Goal: Information Seeking & Learning: Learn about a topic

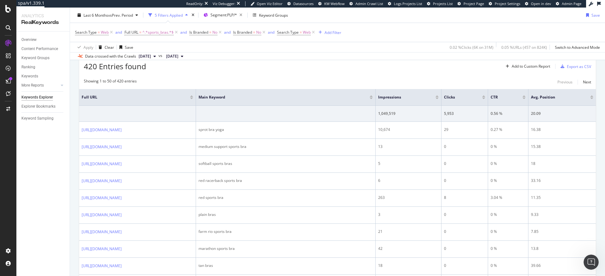
scroll to position [2, 0]
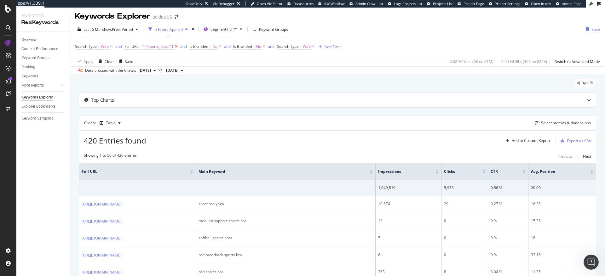
click at [177, 47] on icon at bounding box center [176, 47] width 5 height 6
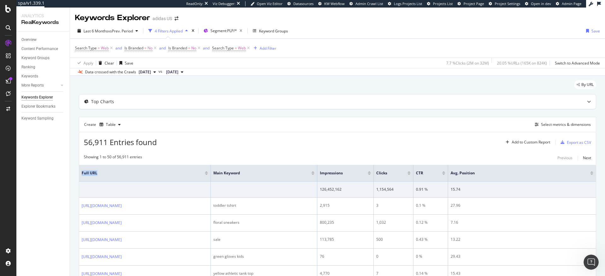
drag, startPoint x: 296, startPoint y: 170, endPoint x: 210, endPoint y: 172, distance: 85.5
click at [210, 172] on span at bounding box center [210, 173] width 4 height 16
click at [562, 126] on div "Select metrics & dimensions" at bounding box center [566, 124] width 50 height 5
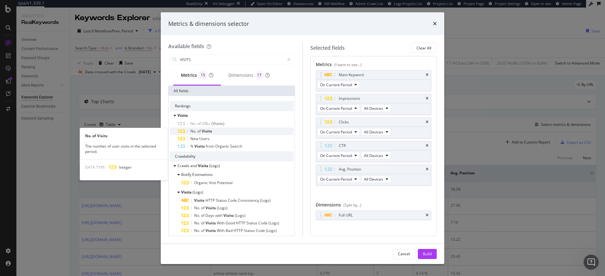
type input "VISITS"
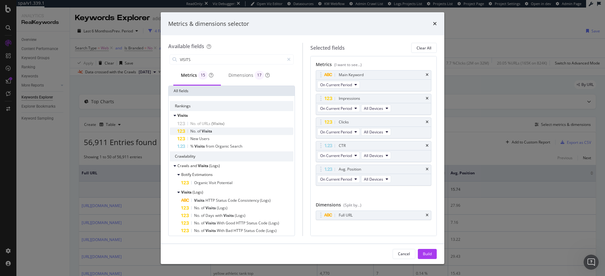
click at [204, 130] on span "Visits" at bounding box center [207, 131] width 10 height 5
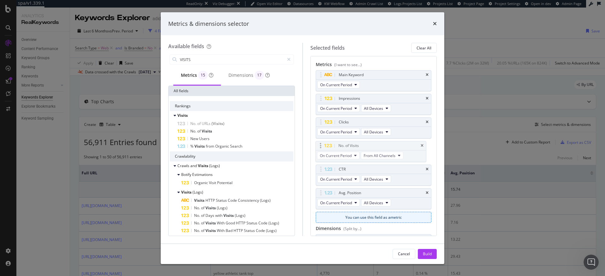
drag, startPoint x: 370, startPoint y: 194, endPoint x: 369, endPoint y: 147, distance: 47.3
click at [369, 147] on body "spa/v1.339.1 ReadOnly: Viz Debugger: Open Viz Editor Datasources KW Webflow Adm…" at bounding box center [302, 138] width 605 height 276
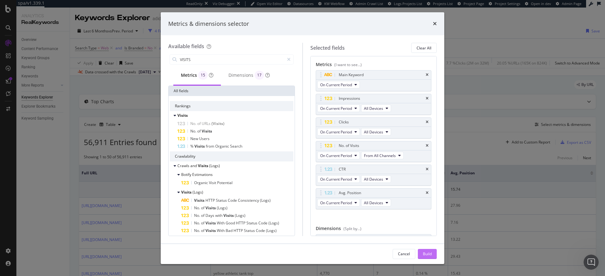
click at [432, 253] on div "Build" at bounding box center [427, 254] width 9 height 5
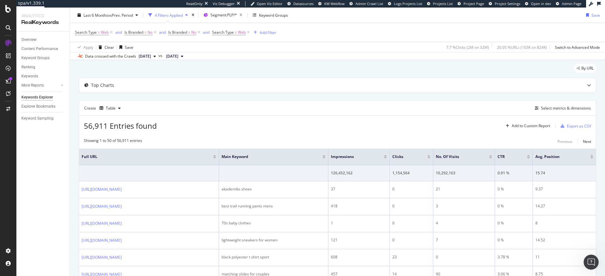
scroll to position [16, 0]
click at [492, 159] on div at bounding box center [490, 159] width 3 height 2
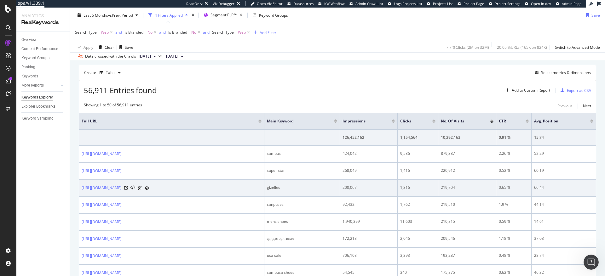
scroll to position [53, 0]
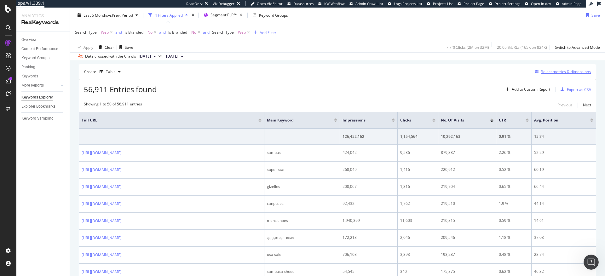
click at [552, 72] on div "Select metrics & dimensions" at bounding box center [566, 71] width 50 height 5
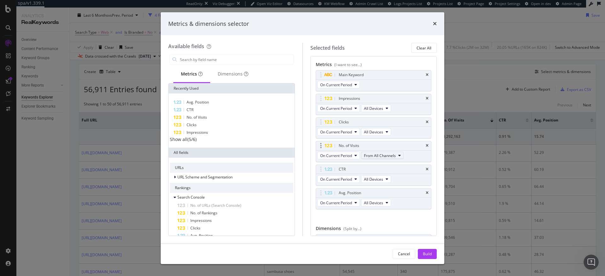
click at [398, 156] on button "From All Channels" at bounding box center [382, 156] width 43 height 8
click at [371, 179] on span "Organic" at bounding box center [383, 179] width 33 height 6
click at [429, 256] on div "Build" at bounding box center [427, 254] width 9 height 5
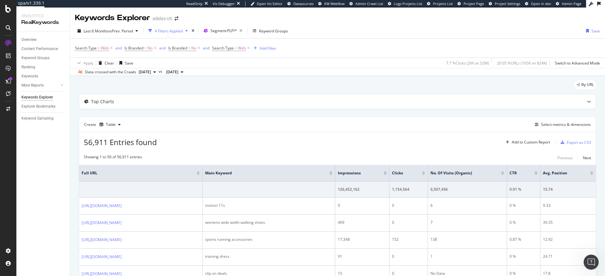
click at [504, 175] on div at bounding box center [502, 175] width 3 height 2
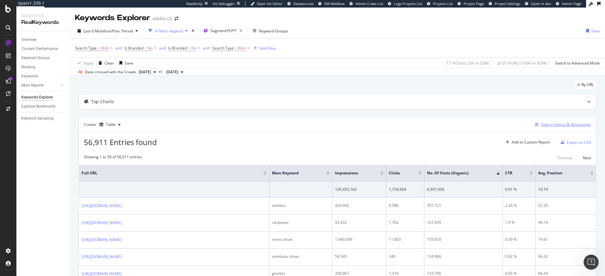
click at [548, 125] on div "Select metrics & dimensions" at bounding box center [566, 124] width 50 height 5
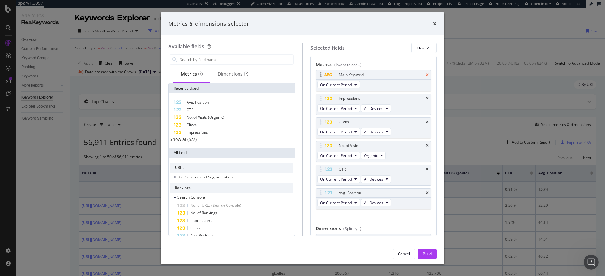
click at [426, 75] on icon "times" at bounding box center [427, 75] width 3 height 4
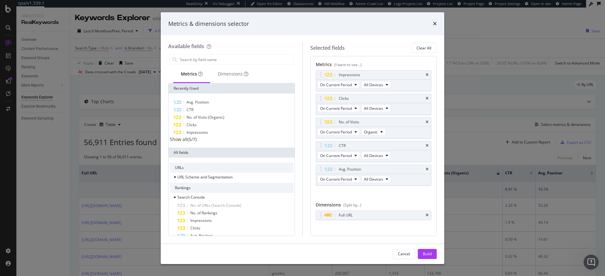
click at [428, 256] on div "Build" at bounding box center [427, 254] width 9 height 5
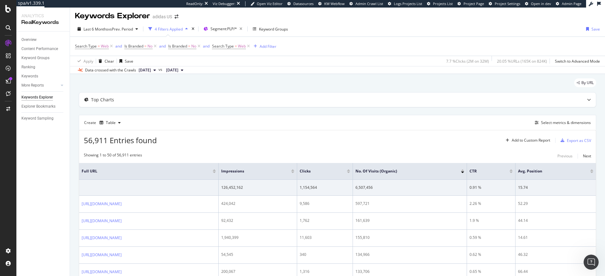
scroll to position [3, 0]
click at [9, 10] on icon at bounding box center [8, 9] width 6 height 8
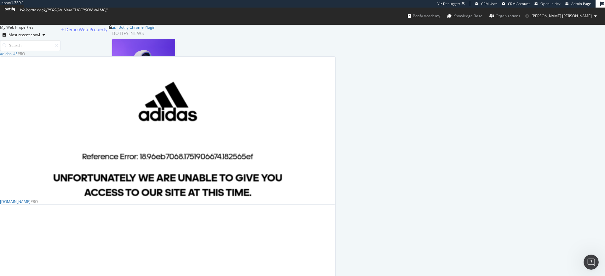
scroll to position [66, 0]
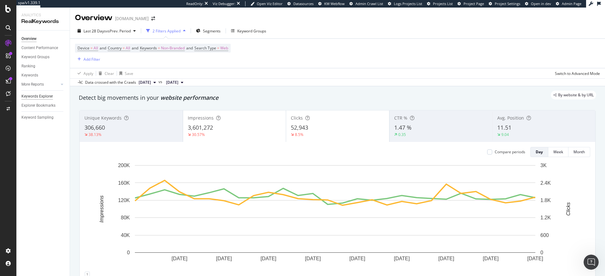
click at [42, 96] on div "Keywords Explorer" at bounding box center [37, 96] width 32 height 7
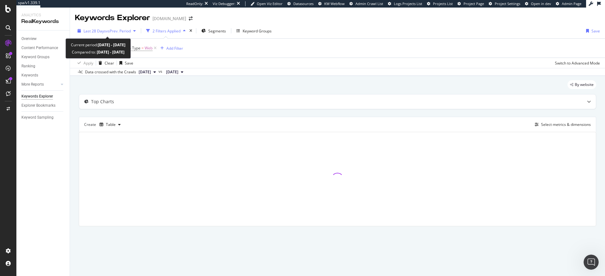
click at [92, 30] on span "Last 28 Days" at bounding box center [95, 30] width 22 height 5
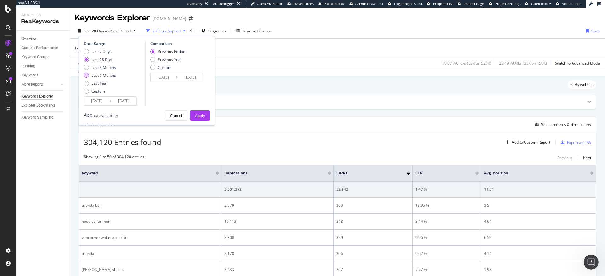
click at [87, 75] on div "Last 6 Months" at bounding box center [86, 75] width 5 height 5
type input "2025/04/10"
type input "2024/10/09"
type input "2025/04/09"
click at [202, 115] on div "Apply" at bounding box center [200, 115] width 10 height 5
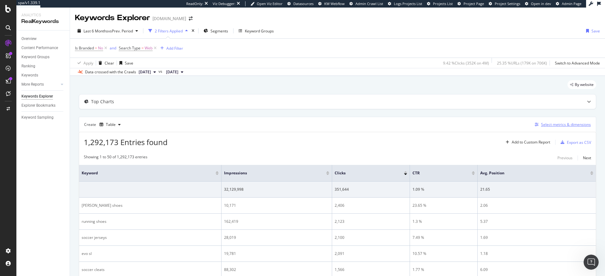
click at [548, 126] on div "Select metrics & dimensions" at bounding box center [566, 124] width 50 height 5
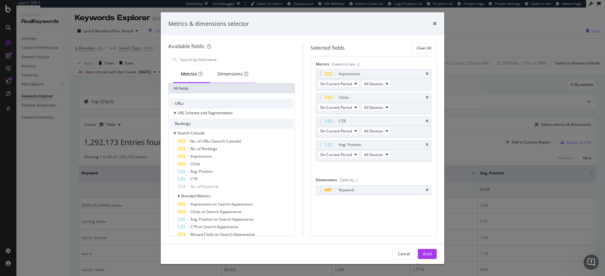
click at [235, 75] on div "Dimensions" at bounding box center [233, 74] width 31 height 6
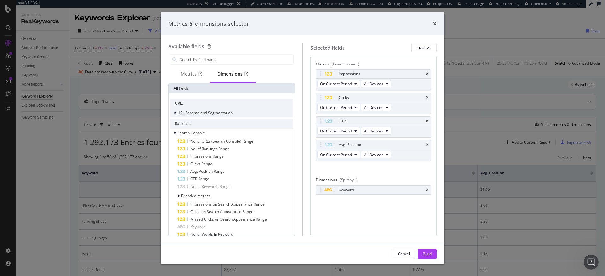
click at [176, 113] on div "modal" at bounding box center [176, 113] width 4 height 6
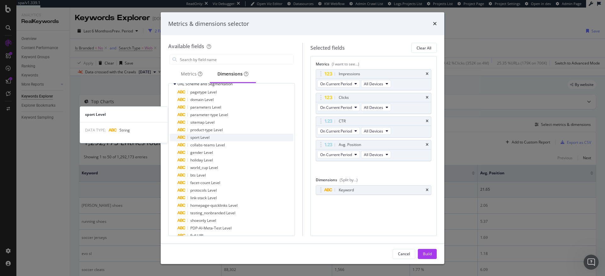
scroll to position [69, 0]
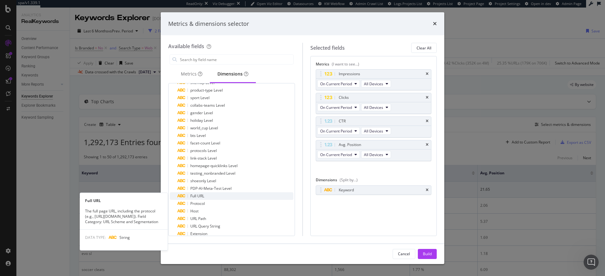
click at [197, 197] on span "Full URL" at bounding box center [197, 196] width 14 height 5
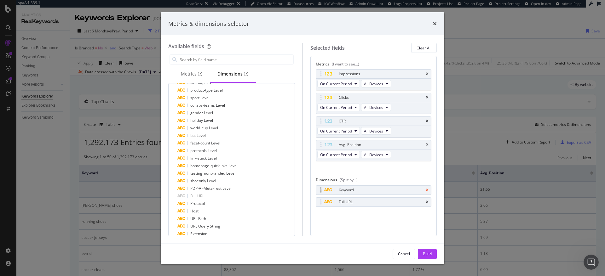
click at [428, 190] on icon "times" at bounding box center [427, 191] width 3 height 4
click at [193, 75] on div "Metrics" at bounding box center [191, 74] width 21 height 6
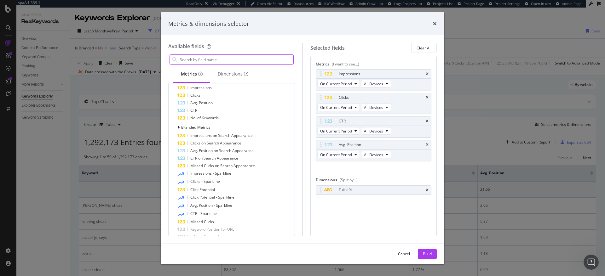
click at [208, 57] on input "modal" at bounding box center [236, 59] width 114 height 9
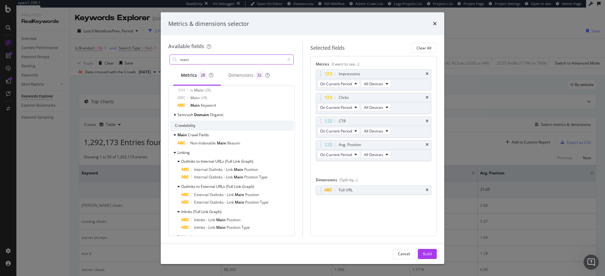
scroll to position [76, 0]
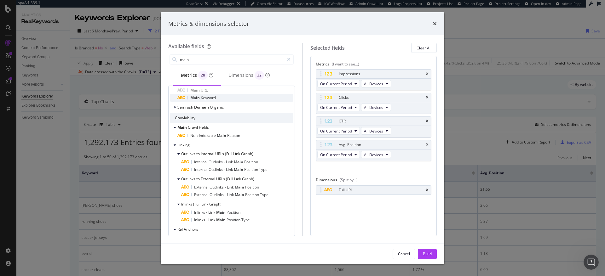
click at [209, 98] on span "Keyword" at bounding box center [208, 97] width 15 height 5
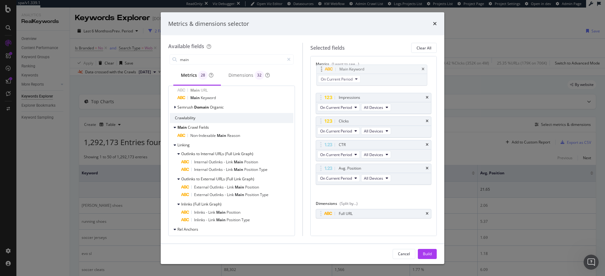
drag, startPoint x: 394, startPoint y: 176, endPoint x: 395, endPoint y: 77, distance: 98.4
click at [395, 77] on body "spa/v1.339.1 ReadOnly: Viz Debugger: Open Viz Editor Datasources KW Webflow Adm…" at bounding box center [302, 138] width 605 height 276
click at [207, 59] on input "main" at bounding box center [231, 59] width 105 height 9
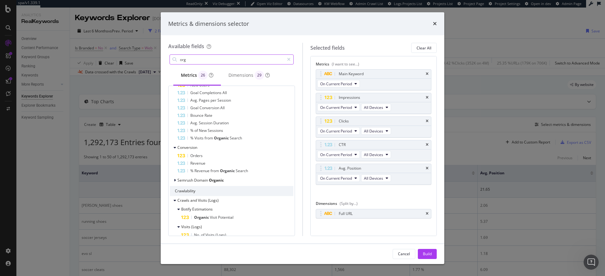
drag, startPoint x: 200, startPoint y: 59, endPoint x: 174, endPoint y: 60, distance: 26.5
click at [174, 60] on div "org" at bounding box center [232, 60] width 124 height 10
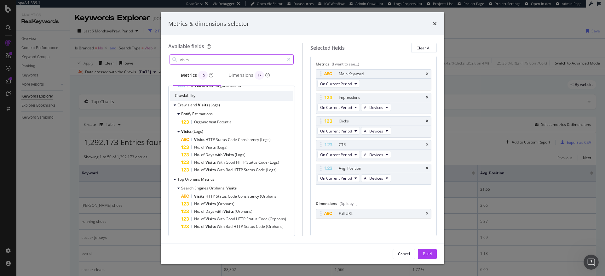
scroll to position [61, 0]
type input "visits"
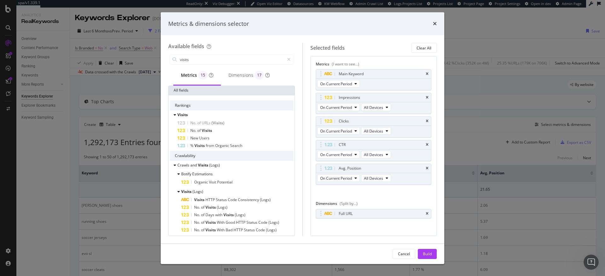
scroll to position [0, 0]
click at [198, 130] on span "of" at bounding box center [199, 131] width 4 height 5
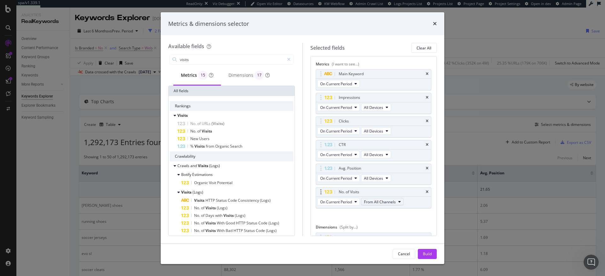
click at [380, 201] on span "From All Channels" at bounding box center [380, 202] width 32 height 5
click at [379, 214] on span "From All Channels" at bounding box center [383, 214] width 33 height 6
click at [375, 225] on span "Organic" at bounding box center [383, 225] width 33 height 6
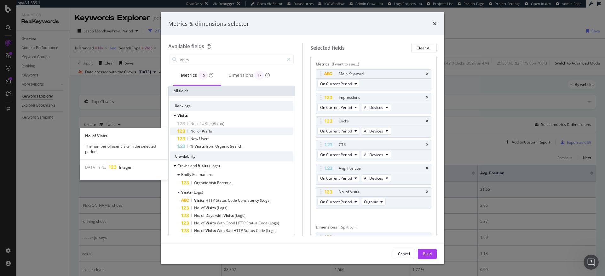
click at [208, 132] on span "Visits" at bounding box center [207, 131] width 10 height 5
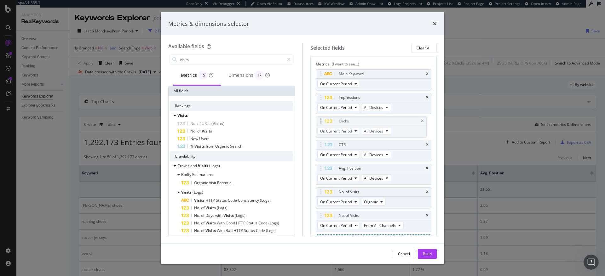
click at [394, 121] on body "spa/v1.339.1 ReadOnly: Viz Debugger: Open Viz Editor Datasources KW Webflow Adm…" at bounding box center [302, 138] width 605 height 276
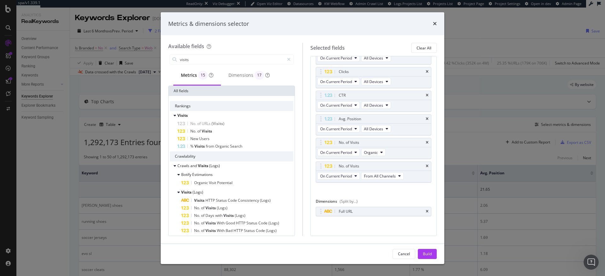
scroll to position [51, 0]
click at [431, 256] on div "Build" at bounding box center [427, 254] width 9 height 5
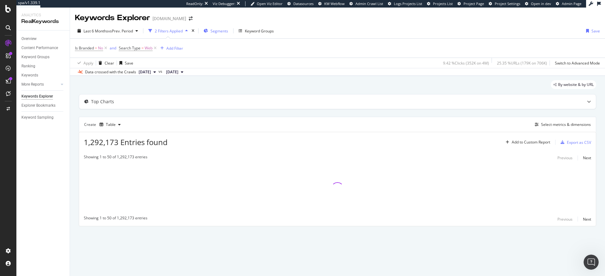
click at [226, 32] on span "Segments" at bounding box center [220, 30] width 18 height 5
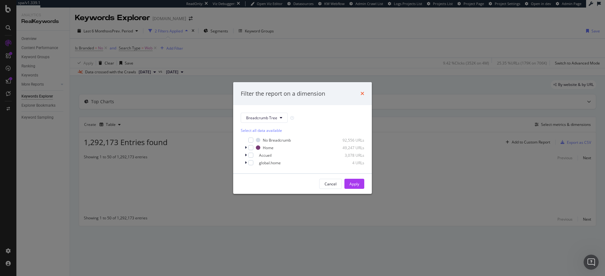
click at [363, 93] on icon "times" at bounding box center [363, 93] width 4 height 5
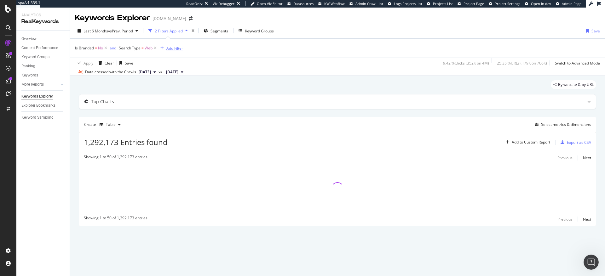
click at [179, 48] on div "Add Filter" at bounding box center [174, 48] width 17 height 5
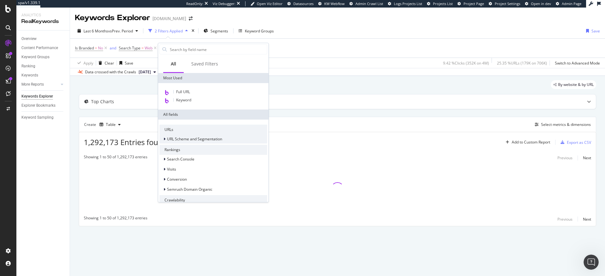
click at [165, 139] on icon at bounding box center [165, 139] width 2 height 4
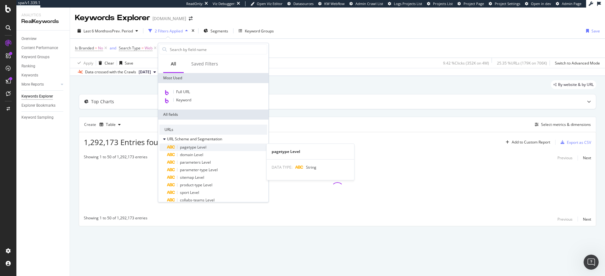
click at [185, 147] on span "pagetype Level" at bounding box center [193, 147] width 26 height 5
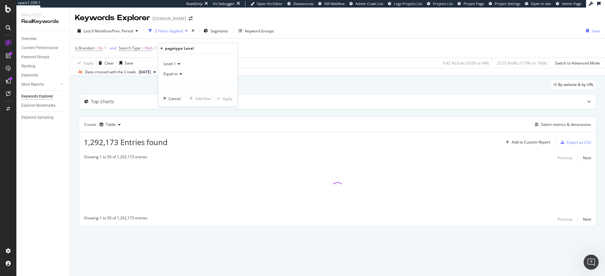
click at [178, 63] on icon at bounding box center [178, 64] width 4 height 4
click at [162, 48] on icon at bounding box center [162, 49] width 2 height 4
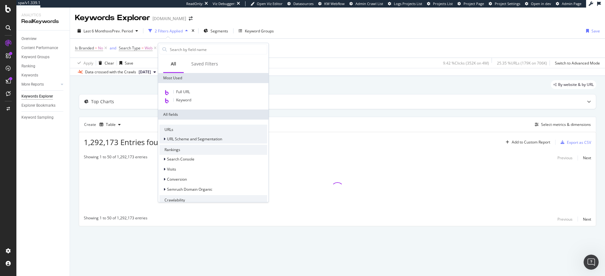
click at [165, 140] on icon at bounding box center [165, 139] width 2 height 4
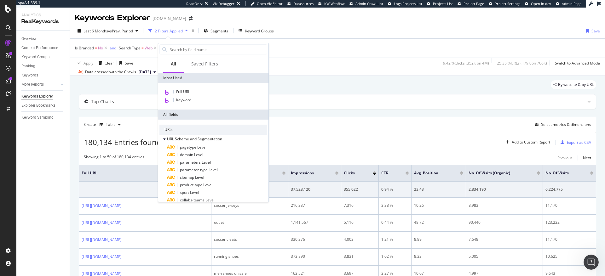
click at [309, 58] on div "Apply Clear Save 9.42 % Clicks ( 352K on 4M ) 25.35 % URLs ( 179K on 706K ) Swi…" at bounding box center [337, 63] width 535 height 10
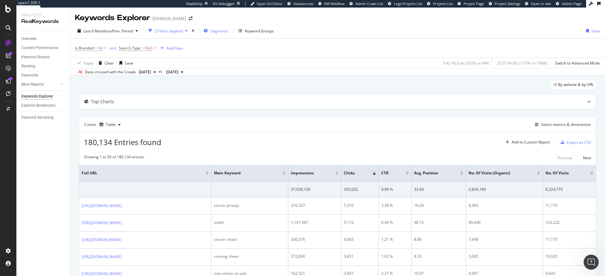
click at [221, 31] on span "Segments" at bounding box center [220, 30] width 18 height 5
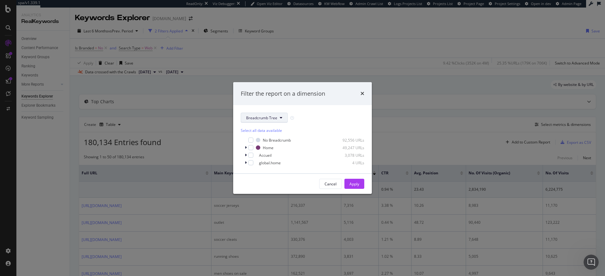
click at [282, 118] on button "Breadcrumb Tree" at bounding box center [264, 118] width 47 height 10
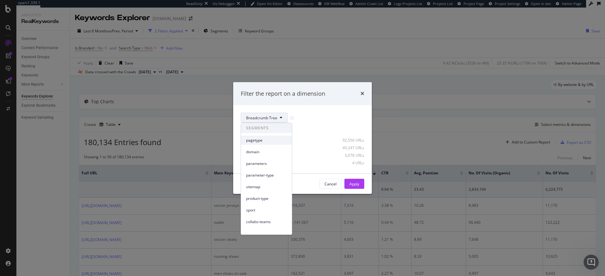
click at [258, 140] on span "pagetype" at bounding box center [266, 141] width 41 height 6
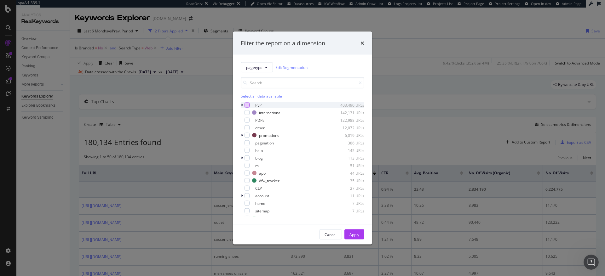
click at [249, 105] on div "modal" at bounding box center [247, 105] width 5 height 5
click at [352, 237] on div "Apply" at bounding box center [355, 234] width 10 height 5
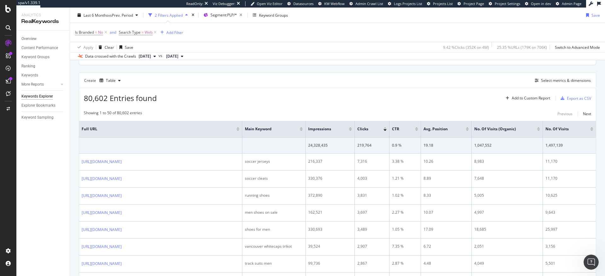
scroll to position [26, 0]
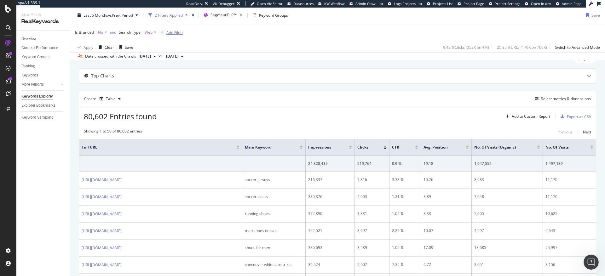
click at [175, 32] on div "Add Filter" at bounding box center [174, 32] width 17 height 5
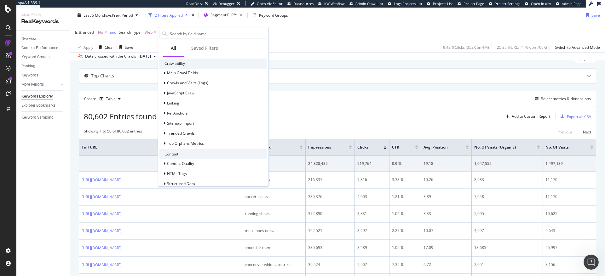
scroll to position [119, 0]
click at [164, 74] on icon at bounding box center [165, 75] width 2 height 4
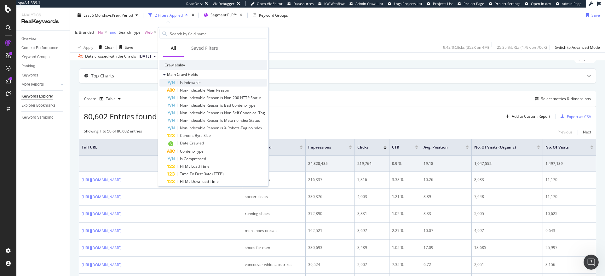
click at [196, 83] on span "Is Indexable" at bounding box center [190, 82] width 21 height 5
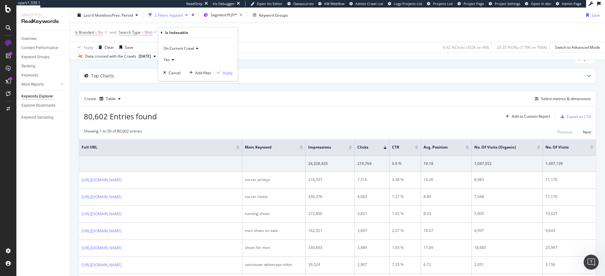
click at [197, 49] on icon at bounding box center [196, 49] width 4 height 4
click at [228, 73] on div "Apply" at bounding box center [228, 72] width 10 height 5
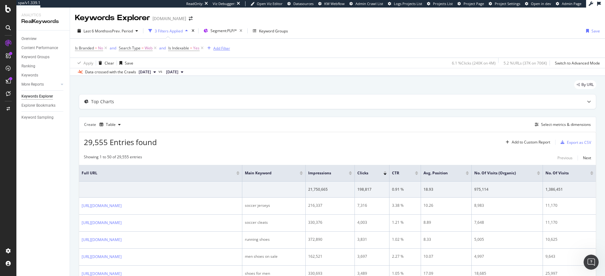
click at [223, 49] on div "Add Filter" at bounding box center [221, 48] width 17 height 5
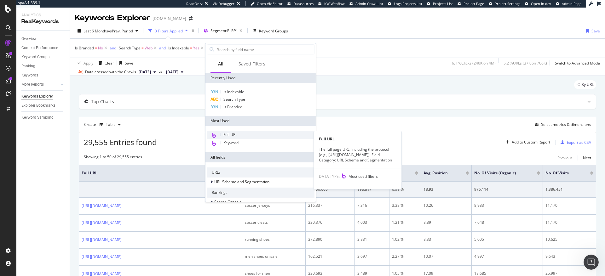
click at [235, 136] on span "Full URL" at bounding box center [231, 134] width 14 height 5
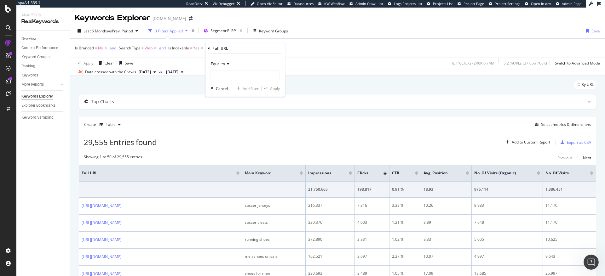
click at [224, 65] on span "Equal to" at bounding box center [218, 63] width 14 height 5
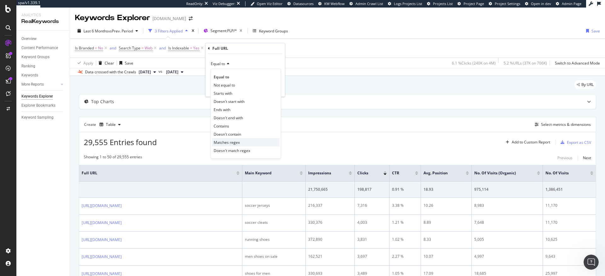
click at [236, 142] on span "Matches regex" at bounding box center [227, 142] width 26 height 5
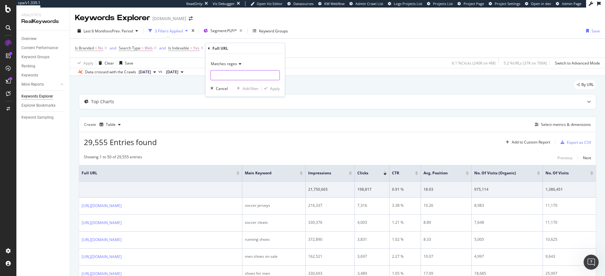
click at [226, 76] on input "text" at bounding box center [245, 75] width 69 height 10
paste input "(anthony_edwards|forum|donovan_mitchell|damian_lillard|superstar|jabbar|dame|ha…"
type input "(anthony_edwards|forum|donovan_mitchell|damian_lillard|superstar|jabbar|dame|ha…"
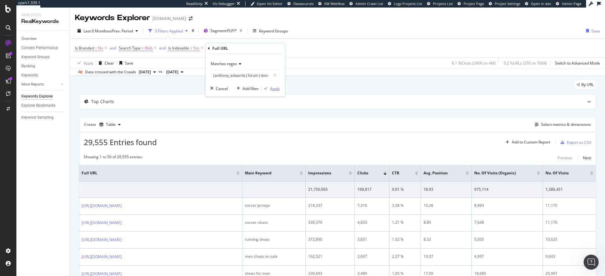
click at [276, 90] on div "Apply" at bounding box center [275, 88] width 10 height 5
click at [430, 51] on div "Add Filter" at bounding box center [438, 48] width 17 height 5
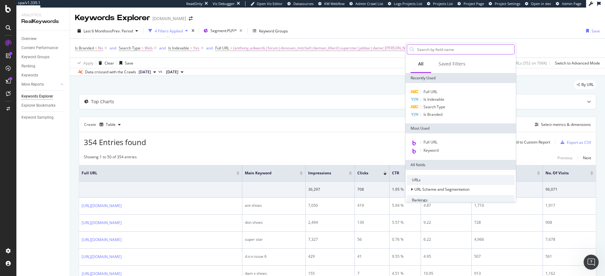
click at [432, 50] on input "text" at bounding box center [466, 49] width 98 height 9
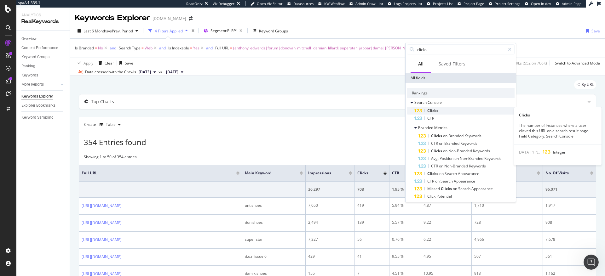
type input "clicks"
click at [437, 112] on span "Clicks" at bounding box center [433, 110] width 11 height 5
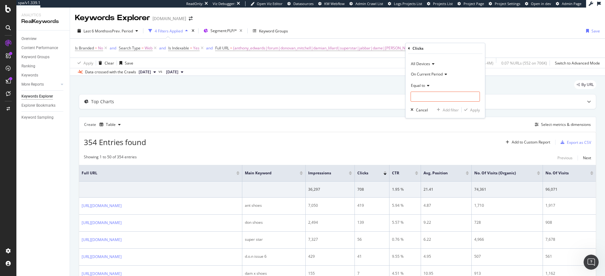
click at [421, 87] on span "Equal to" at bounding box center [418, 85] width 14 height 5
click at [426, 132] on span "Greater than" at bounding box center [425, 131] width 23 height 5
click at [422, 98] on input "number" at bounding box center [445, 97] width 69 height 10
drag, startPoint x: 424, startPoint y: 96, endPoint x: 413, endPoint y: 96, distance: 11.0
click at [413, 96] on input "10" at bounding box center [445, 97] width 69 height 10
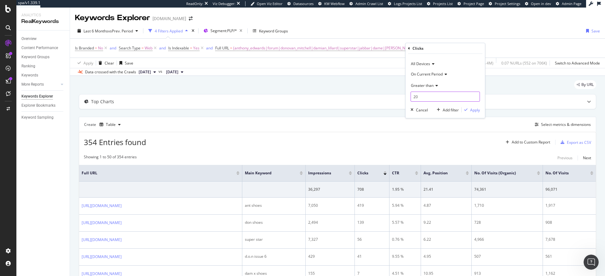
type input "2"
type input "19"
click at [474, 110] on div "Apply" at bounding box center [475, 110] width 10 height 5
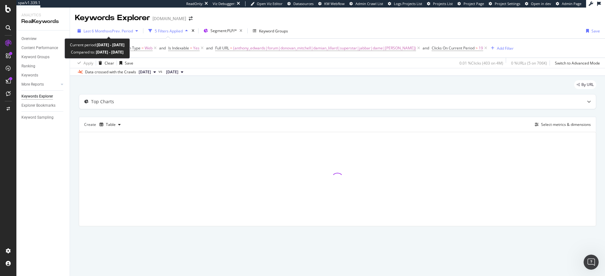
click at [126, 33] on span "vs Prev. Period" at bounding box center [120, 30] width 25 height 5
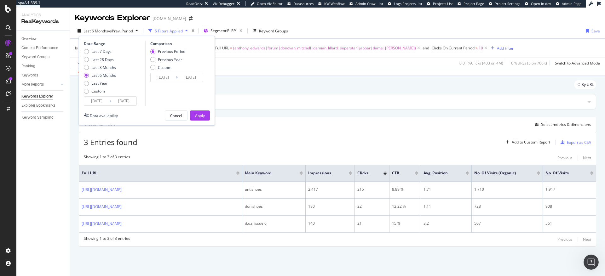
click at [105, 102] on input "2025/04/10" at bounding box center [96, 101] width 25 height 9
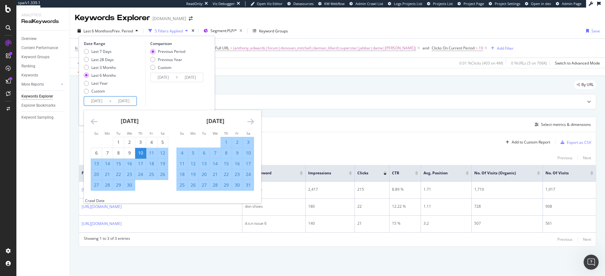
click at [96, 121] on icon "Move backward to switch to the previous month." at bounding box center [94, 122] width 7 height 8
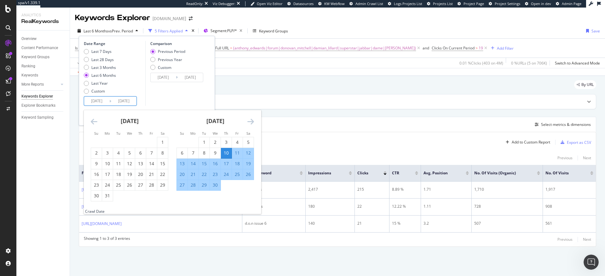
click at [96, 121] on icon "Move backward to switch to the previous month." at bounding box center [94, 122] width 7 height 8
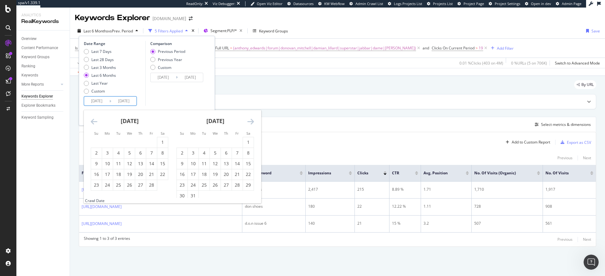
click at [92, 122] on icon "Move backward to switch to the previous month." at bounding box center [94, 122] width 7 height 8
click at [130, 144] on div "1" at bounding box center [129, 142] width 11 height 6
type input "2025/01/01"
type input "2024/03/24"
type input "2024/12/31"
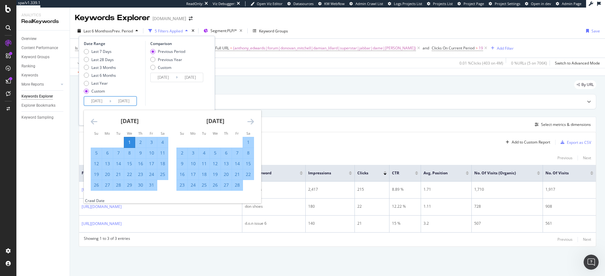
click at [289, 118] on div "Create Table Select metrics & dimensions" at bounding box center [338, 124] width 518 height 15
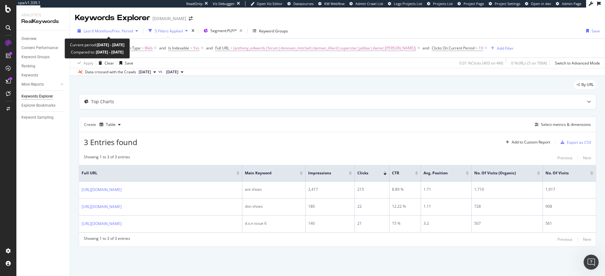
click at [117, 29] on span "vs Prev. Period" at bounding box center [120, 30] width 25 height 5
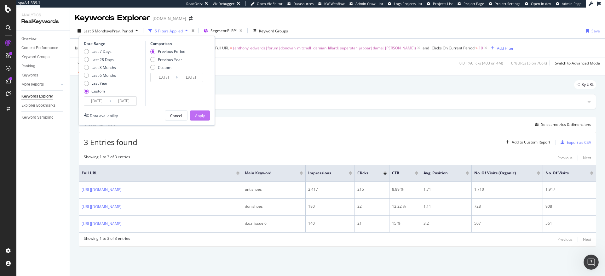
click at [205, 116] on button "Apply" at bounding box center [200, 116] width 20 height 10
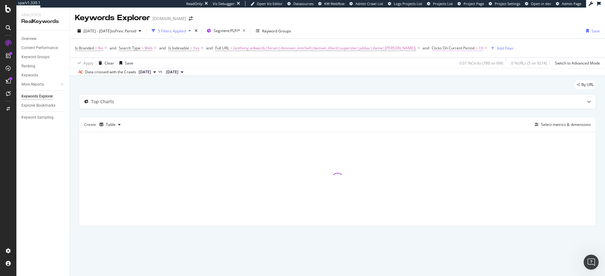
click at [451, 48] on span "Clicks On Current Period" at bounding box center [453, 47] width 43 height 5
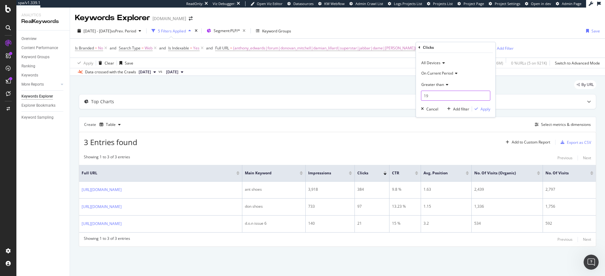
drag, startPoint x: 433, startPoint y: 96, endPoint x: 424, endPoint y: 97, distance: 8.9
click at [424, 97] on input "19" at bounding box center [455, 96] width 69 height 10
click at [401, 97] on div "Top Charts" at bounding box center [337, 102] width 517 height 15
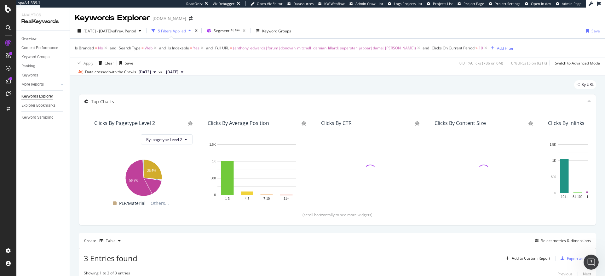
click at [452, 48] on span "Clicks On Current Period" at bounding box center [453, 47] width 43 height 5
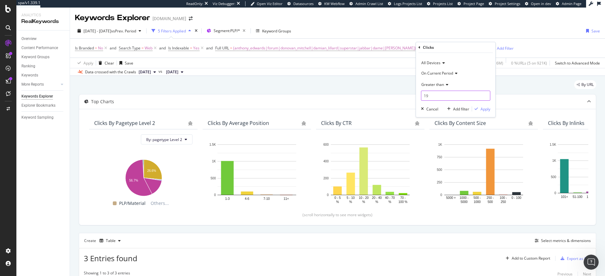
click at [435, 96] on input "19" at bounding box center [455, 96] width 69 height 10
type input "9"
click at [483, 109] on div "Apply" at bounding box center [486, 109] width 10 height 5
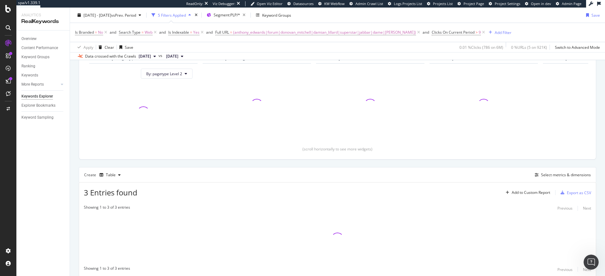
scroll to position [64, 0]
click at [444, 32] on span "Clicks On Current Period" at bounding box center [453, 32] width 43 height 5
click at [429, 70] on span "Greater than" at bounding box center [433, 68] width 23 height 5
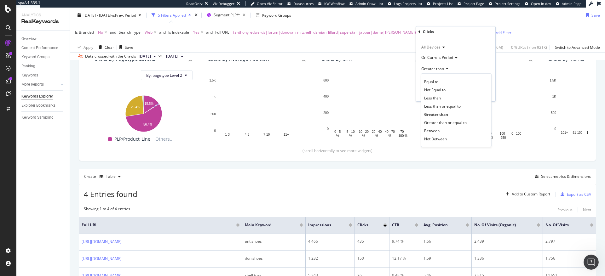
click at [513, 26] on div "Is Branded = No and Search Type = Web and Is Indexable = Yes and Full URL = (an…" at bounding box center [337, 32] width 525 height 19
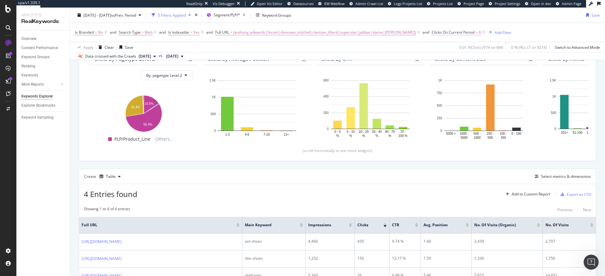
click at [448, 32] on span "Clicks On Current Period" at bounding box center [453, 32] width 43 height 5
click at [437, 79] on input "9" at bounding box center [455, 80] width 69 height 10
type input "0"
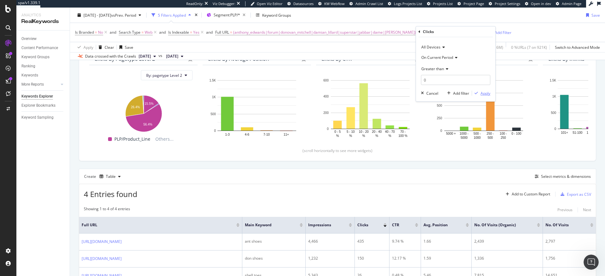
click at [484, 93] on div "Apply" at bounding box center [486, 93] width 10 height 5
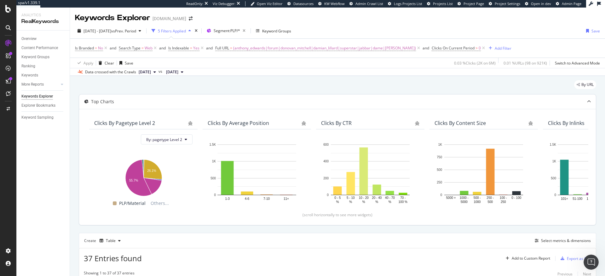
click at [587, 100] on icon at bounding box center [589, 102] width 4 height 4
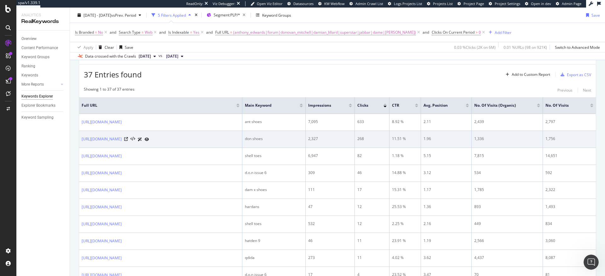
scroll to position [52, 0]
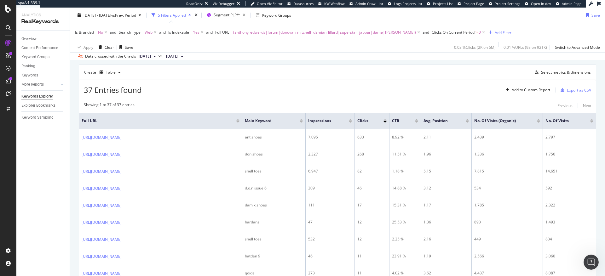
click at [567, 90] on div "Export as CSV" at bounding box center [579, 90] width 24 height 5
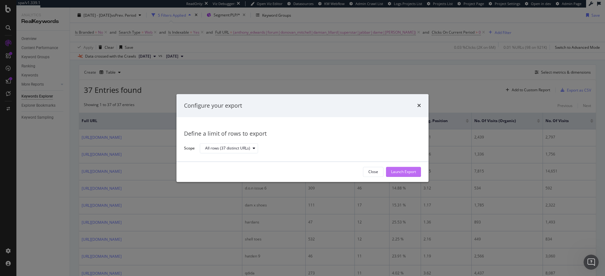
click at [403, 172] on div "Launch Export" at bounding box center [403, 172] width 25 height 5
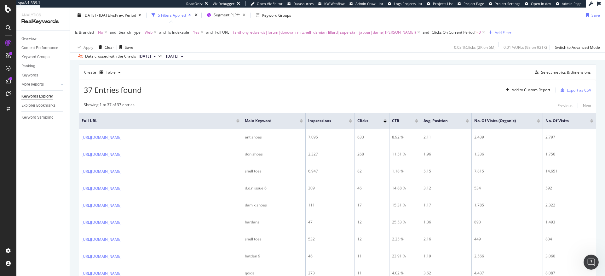
click at [380, 33] on span "(anthony_edwards|forum|donovan_mitchell|damian_lillard|superstar|jabbar|dame|ha…" at bounding box center [324, 32] width 183 height 9
click at [287, 59] on icon at bounding box center [285, 58] width 3 height 4
click at [269, 59] on input "(anthony_edwards|forum|donovan_mitchell|damian_lillard|superstar|jabbar|dame|ha…" at bounding box center [255, 59] width 69 height 10
paste input "(football-jersey|adizero-football|ultraboost-football|football-jackets)"
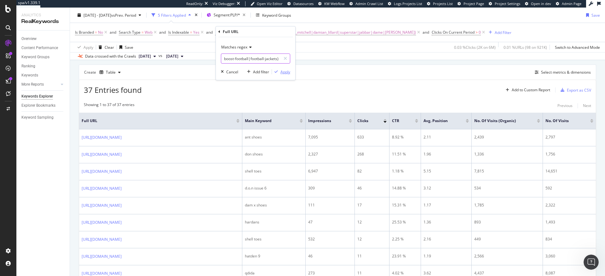
type input "(football-jersey|adizero-football|ultraboost-football|football-jackets)"
click at [288, 73] on div "Apply" at bounding box center [286, 71] width 10 height 5
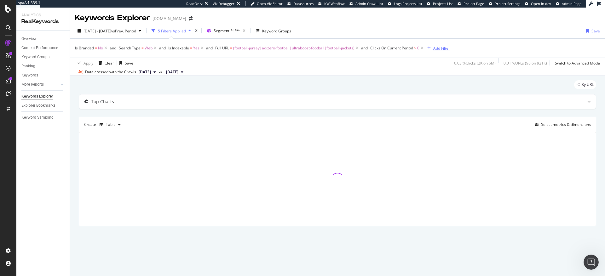
click at [438, 49] on div "Add Filter" at bounding box center [442, 48] width 17 height 5
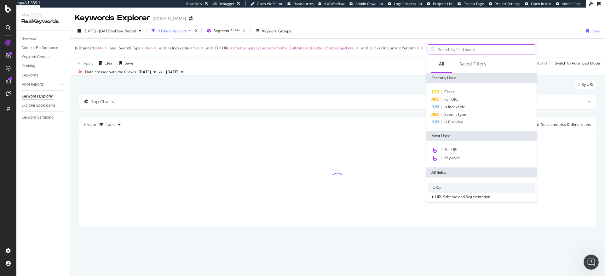
click at [448, 49] on input "text" at bounding box center [487, 49] width 98 height 9
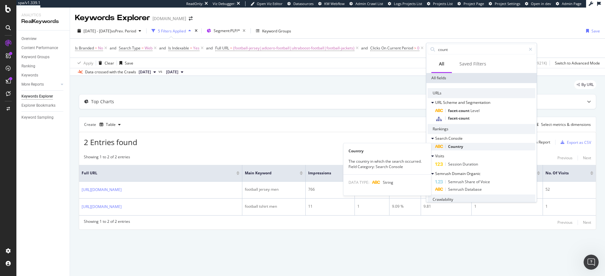
type input "count"
click at [469, 147] on div "Country" at bounding box center [485, 147] width 100 height 8
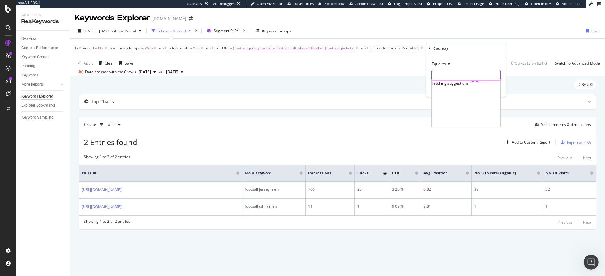
click at [452, 75] on input "text" at bounding box center [466, 75] width 69 height 10
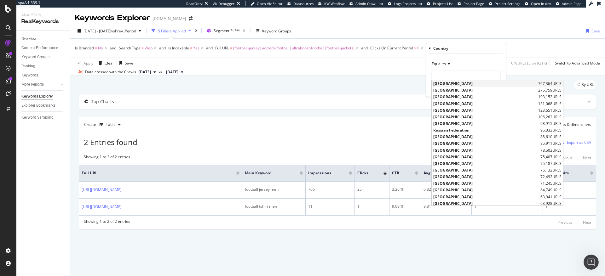
click at [445, 84] on span "[GEOGRAPHIC_DATA]" at bounding box center [485, 83] width 103 height 5
type input "[GEOGRAPHIC_DATA]"
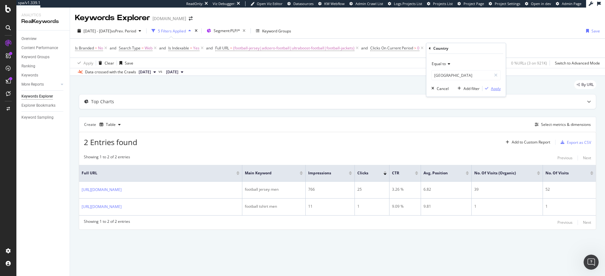
click at [498, 89] on div "Apply" at bounding box center [496, 88] width 10 height 5
click at [203, 48] on icon at bounding box center [202, 48] width 5 height 6
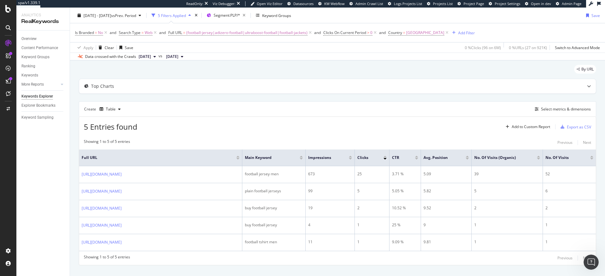
scroll to position [27, 0]
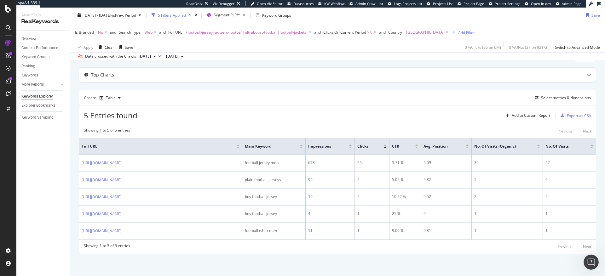
click at [293, 34] on span "(football-jersey|adizero-football|ultraboost-football|football-jackets)" at bounding box center [246, 32] width 121 height 9
click at [239, 59] on icon at bounding box center [238, 58] width 3 height 4
click at [214, 61] on input "(football-jersey|adizero-football|ultraboost-football|football-jackets)" at bounding box center [208, 59] width 69 height 10
paste input "(tennis-shoe|stan_smith|tennis-climacool|freelift|visor|tennis-skirt|pickleball…"
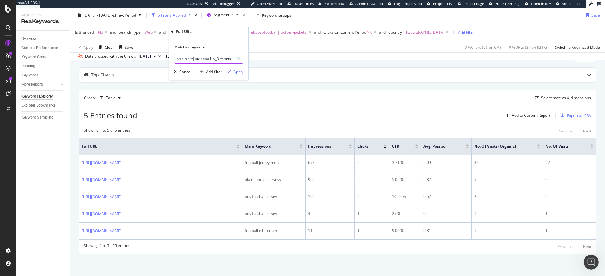
type input "(tennis-shoe|stan_smith|tennis-climacool|freelift|visor|tennis-skirt|pickleball…"
click at [239, 73] on div "Apply" at bounding box center [239, 71] width 10 height 5
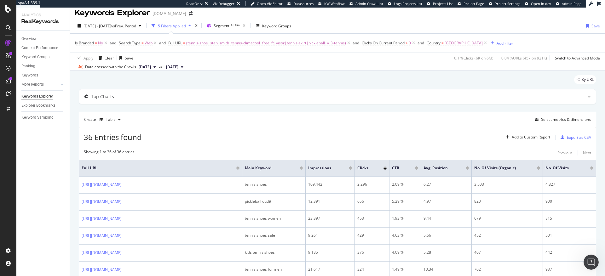
scroll to position [65, 0]
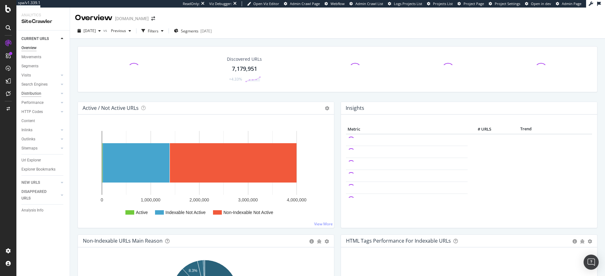
click at [34, 94] on div "Distribution" at bounding box center [31, 93] width 20 height 7
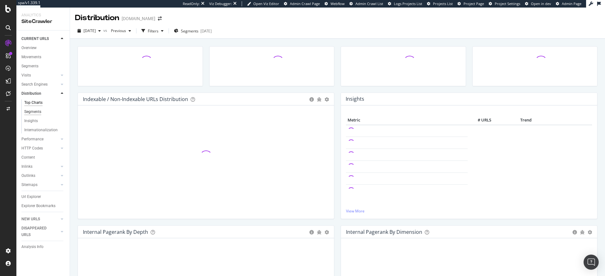
drag, startPoint x: 35, startPoint y: 112, endPoint x: 39, endPoint y: 112, distance: 3.5
click at [35, 112] on div "Segments" at bounding box center [32, 112] width 17 height 7
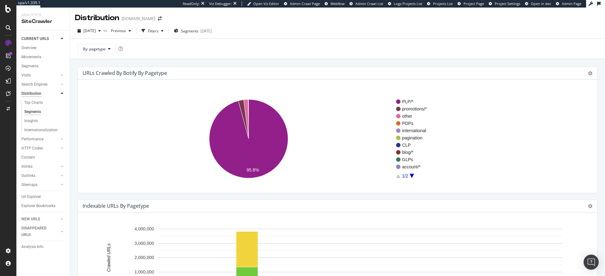
click at [33, 94] on div "Distribution" at bounding box center [31, 93] width 20 height 7
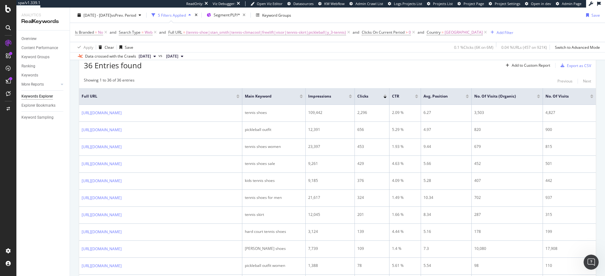
scroll to position [77, 0]
click at [572, 67] on div "Export as CSV" at bounding box center [579, 65] width 24 height 5
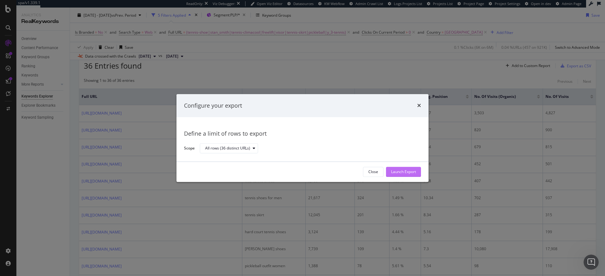
click at [410, 172] on div "Launch Export" at bounding box center [403, 172] width 25 height 5
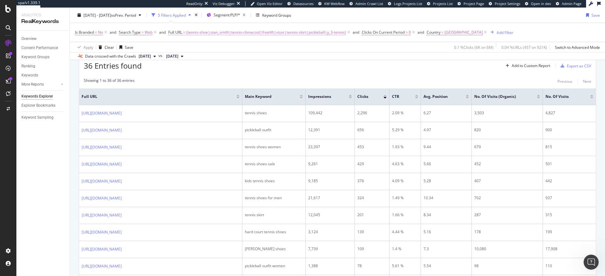
click at [221, 32] on span "(tennis-shoe|stan_smith|tennis-climacool|freelift|visor|tennis-skirt|pickleball…" at bounding box center [266, 32] width 160 height 9
click at [210, 62] on input "(tennis-shoe|stan_smith|tennis-climacool|freelift|visor|tennis-skirt|pickleball…" at bounding box center [204, 59] width 60 height 10
paste input "dugout|adizero_electric|adizero_impact|adizero_instinct|baseball-bags|tlrd_impa…"
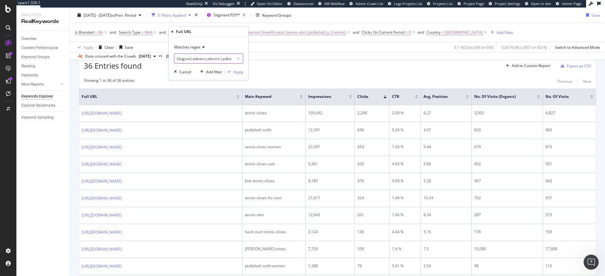
scroll to position [0, 179]
type input "(dugout|adizero_electric|adizero_impact|adizero_instinct|baseball-bags|tlrd_imp…"
click at [236, 72] on div "Apply" at bounding box center [239, 71] width 10 height 5
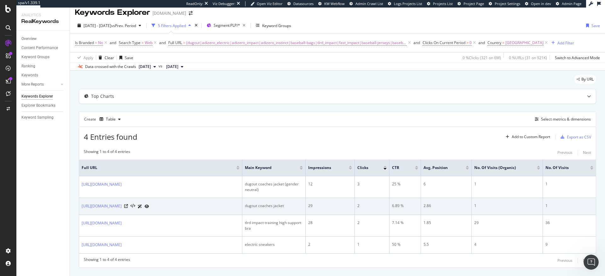
scroll to position [19, 0]
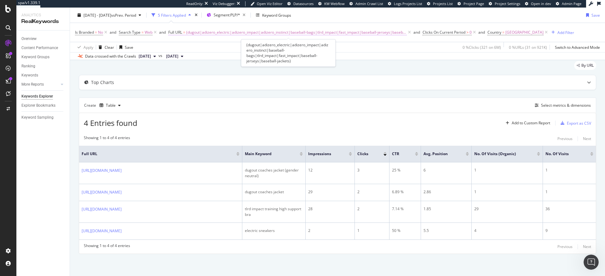
click at [279, 32] on span "(dugout|adizero_electric|adizero_impact|adizero_instinct|baseball-bags|tlrd_imp…" at bounding box center [296, 32] width 221 height 9
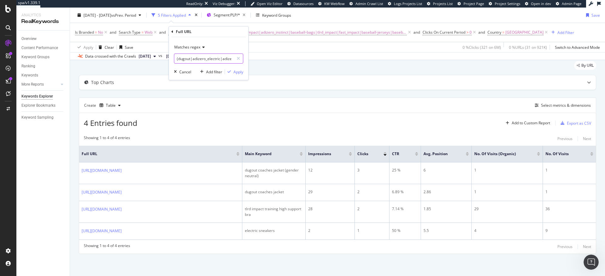
click at [204, 61] on input "(dugout|adizero_electric|adizero_impact|adizero_instinct|baseball-bags|tlrd_imp…" at bounding box center [204, 59] width 60 height 10
paste input "originals-golf|ultimate365|tour360|beyond_the_course|go_to|golf-hats|golf-bags|…"
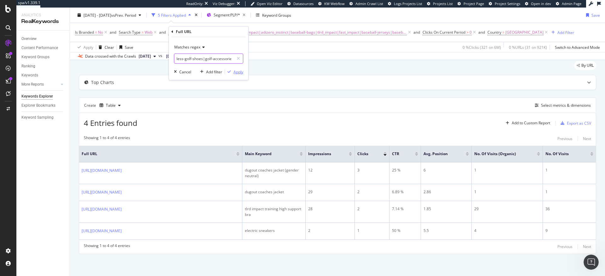
type input "(originals-golf|ultimate365|tour360|beyond_the_course|go_to|golf-hats|golf-bags…"
click at [239, 71] on div "Apply" at bounding box center [239, 71] width 10 height 5
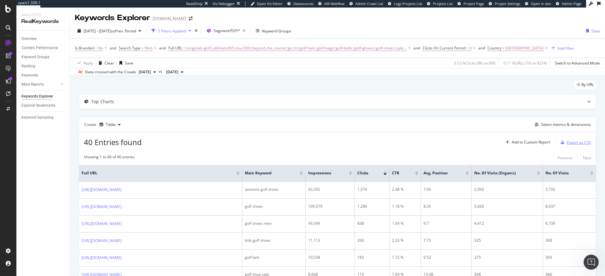
click at [567, 143] on div "Export as CSV" at bounding box center [579, 142] width 24 height 5
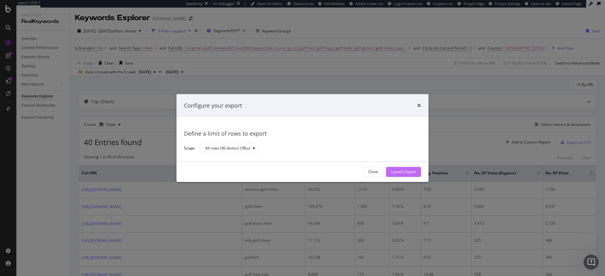
click at [411, 173] on div "Launch Export" at bounding box center [403, 172] width 25 height 5
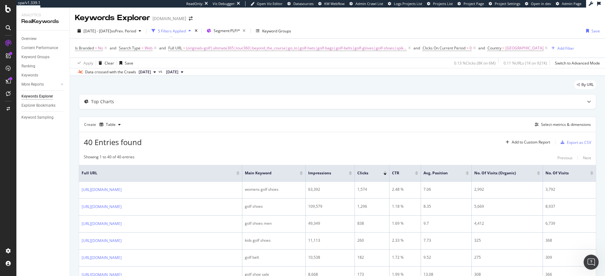
click at [534, 23] on div "[DATE] - [DATE] vs Prev. Period 5 Filters Applied Segment: PLP/* Keyword Groups…" at bounding box center [337, 49] width 535 height 53
click at [217, 49] on span "(originals-golf|ultimate365|tour360|beyond_the_course|go_to|golf-hats|golf-bags…" at bounding box center [296, 48] width 221 height 9
click at [239, 75] on icon at bounding box center [238, 74] width 3 height 4
click at [202, 76] on input "text" at bounding box center [208, 74] width 69 height 10
paste input "(running-shoes|own_the_run|adi365|sports_bras-high_support|running-shorts|runni…"
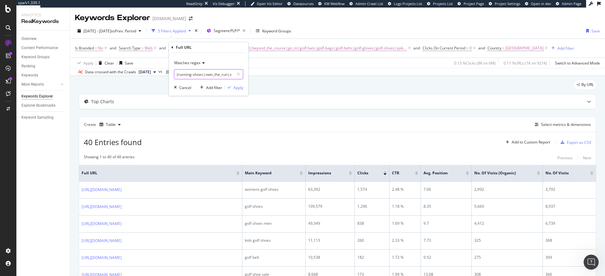
scroll to position [0, 242]
type input "(running-shoes|own_the_run|adi365|sports_bras-high_support|running-shorts|runni…"
click at [238, 88] on div "Apply" at bounding box center [239, 87] width 10 height 5
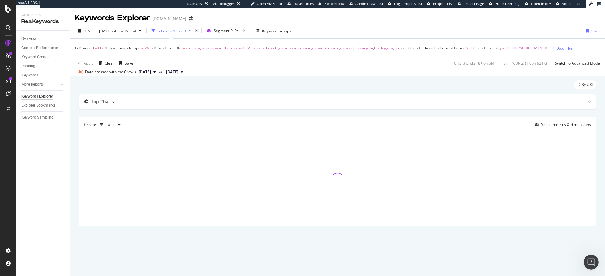
click at [558, 49] on div "Add Filter" at bounding box center [566, 48] width 17 height 5
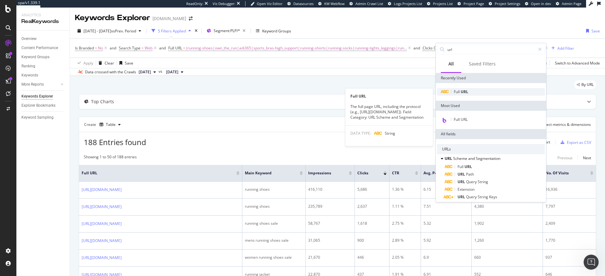
type input "url"
click at [467, 90] on span "URL" at bounding box center [465, 91] width 8 height 5
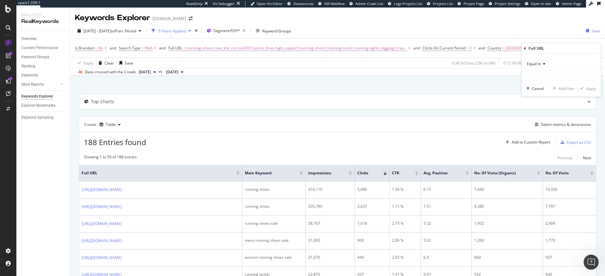
click at [533, 67] on div "Equal to" at bounding box center [561, 64] width 69 height 10
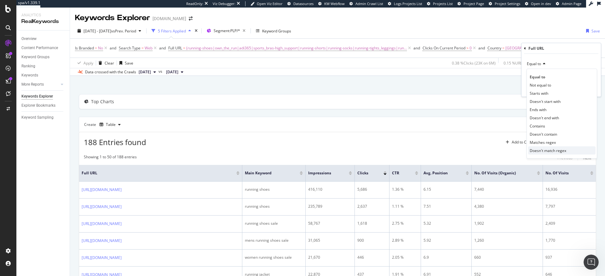
click at [546, 151] on span "Doesn't match regex" at bounding box center [548, 150] width 37 height 5
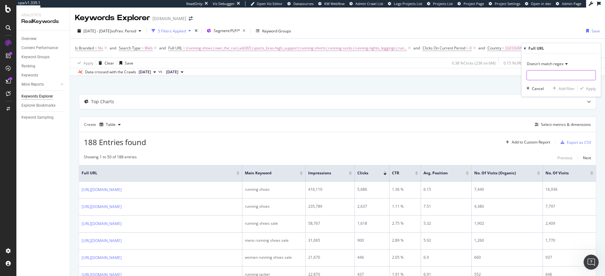
click at [537, 73] on input "text" at bounding box center [561, 75] width 69 height 10
type input "([DATE]|[DATE]|stocking|gift|under)"
click at [592, 90] on div "Apply" at bounding box center [591, 88] width 10 height 5
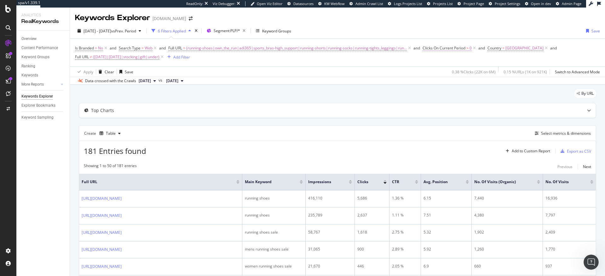
click at [450, 49] on span "Clicks On Current Period" at bounding box center [444, 47] width 43 height 5
click at [440, 96] on input "0" at bounding box center [458, 96] width 69 height 10
type input "5"
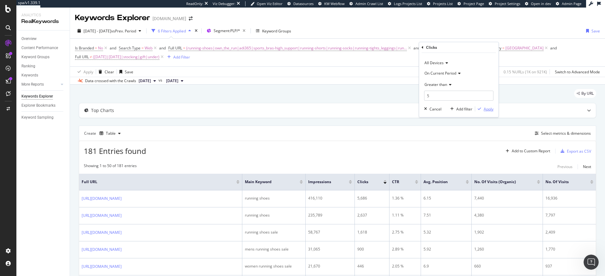
click at [490, 108] on div "Apply" at bounding box center [489, 109] width 10 height 5
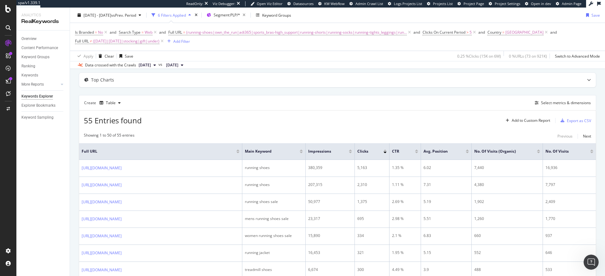
scroll to position [41, 0]
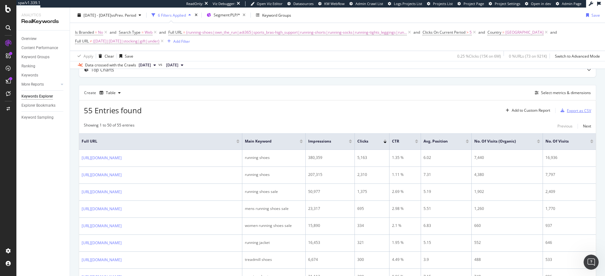
click at [567, 112] on div "Export as CSV" at bounding box center [579, 110] width 24 height 5
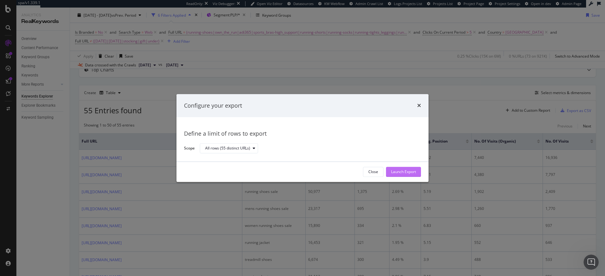
click at [398, 173] on div "Launch Export" at bounding box center [403, 172] width 25 height 5
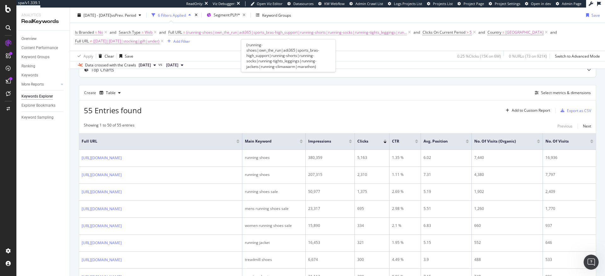
click at [355, 32] on span "(running-shoes|own_the_run|adi365|sports_bras-high_support|running-shorts|runni…" at bounding box center [296, 32] width 221 height 9
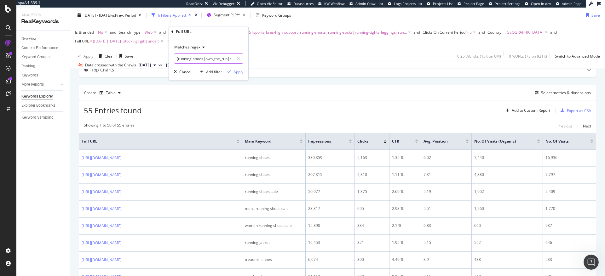
drag, startPoint x: 217, startPoint y: 61, endPoint x: 222, endPoint y: 60, distance: 4.9
click at [217, 61] on input "(running-shoes|own_the_run|adi365|sports_bras-high_support|running-shorts|runni…" at bounding box center [204, 59] width 60 height 10
click at [237, 57] on icon at bounding box center [238, 58] width 3 height 4
click at [208, 60] on input "text" at bounding box center [208, 59] width 69 height 10
paste input "(hiit|yoga|treadmill|spin|weightlifting|dance|training|workout|gym)"
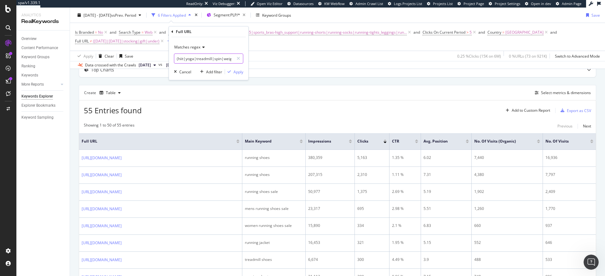
scroll to position [0, 69]
type input "(hiit|yoga|treadmill|spin|weightlifting|dance|training|workout|gym)"
click at [241, 73] on div "Apply" at bounding box center [239, 71] width 10 height 5
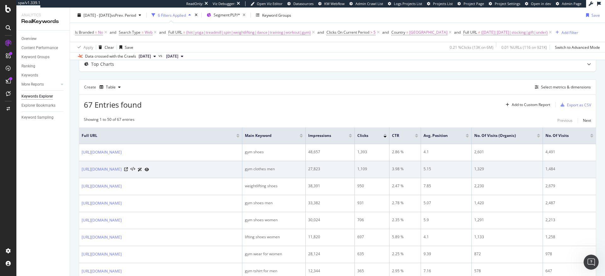
scroll to position [29, 0]
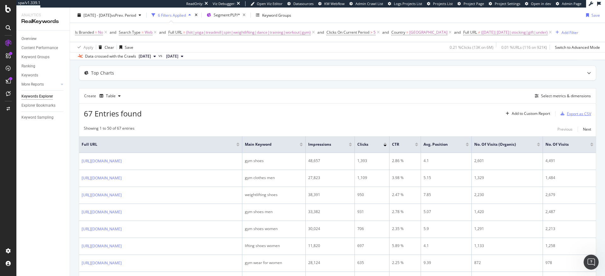
click at [568, 115] on div "Export as CSV" at bounding box center [579, 113] width 24 height 5
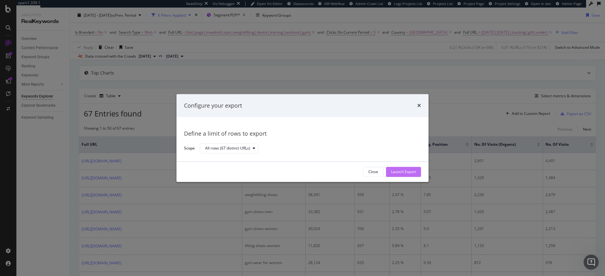
click at [405, 173] on div "Launch Export" at bounding box center [403, 172] width 25 height 5
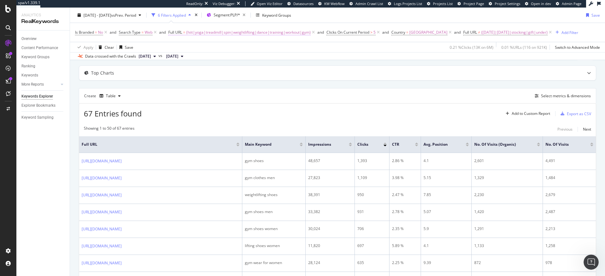
click at [302, 33] on span "(hiit|yoga|treadmill|spin|weightlifting|dance|training|workout|gym)" at bounding box center [248, 32] width 125 height 9
click at [195, 48] on span "Matches regex" at bounding box center [187, 46] width 26 height 5
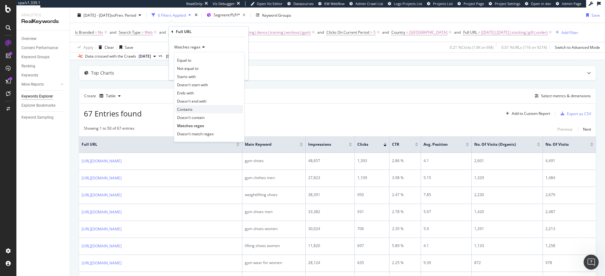
click at [187, 109] on span "Contains" at bounding box center [184, 109] width 15 height 5
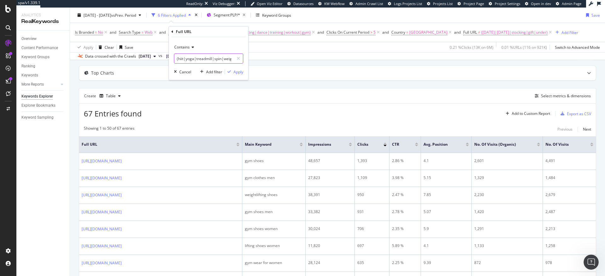
click at [213, 59] on input "(hiit|yoga|treadmill|spin|weightlifting|dance|training|workout|gym)" at bounding box center [204, 59] width 60 height 10
type input "white"
click at [240, 73] on div "Apply" at bounding box center [239, 71] width 10 height 5
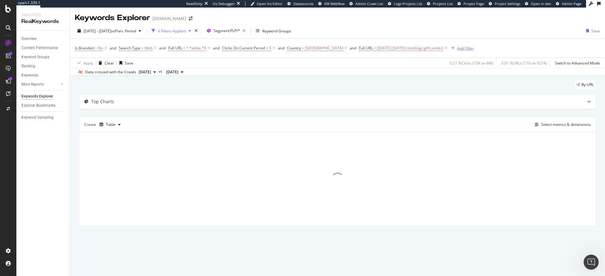
click at [457, 49] on div "Add Filter" at bounding box center [465, 48] width 17 height 5
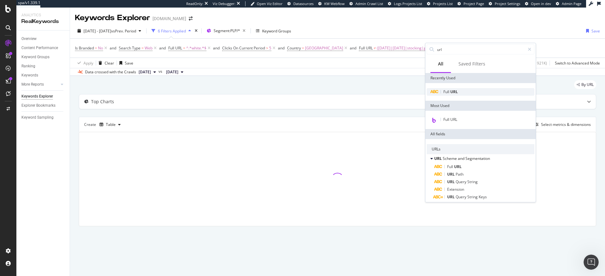
click at [451, 91] on span "URL" at bounding box center [455, 91] width 8 height 5
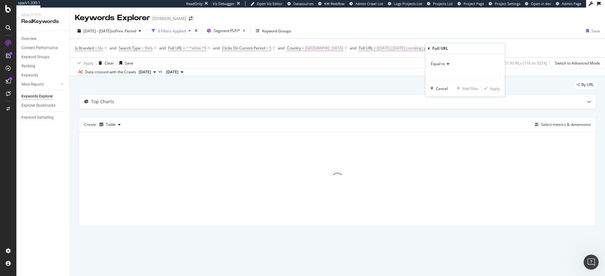
drag, startPoint x: 441, startPoint y: 64, endPoint x: 443, endPoint y: 68, distance: 4.5
click at [441, 64] on span "Equal to" at bounding box center [438, 63] width 14 height 5
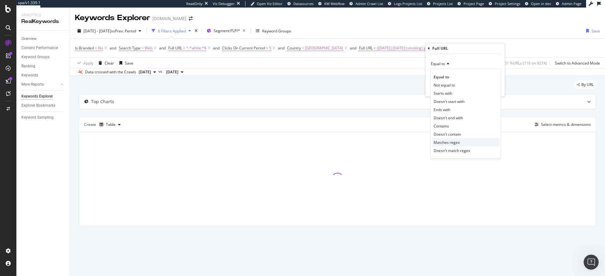
click at [453, 142] on span "Matches regex" at bounding box center [447, 142] width 26 height 5
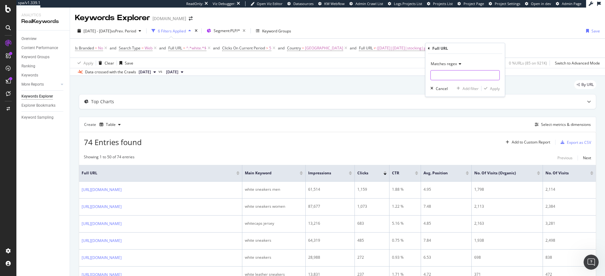
click at [439, 77] on input "text" at bounding box center [465, 75] width 69 height 10
paste input "(sneakers|shoes|shorts|skirts|tank|crop_tops|bags|hats|visor|sunglasses|backpac…"
type input "(sneakers|shoes|shorts|skirts|tank|crop_tops|bags|hats|visor|sunglasses|backpac…"
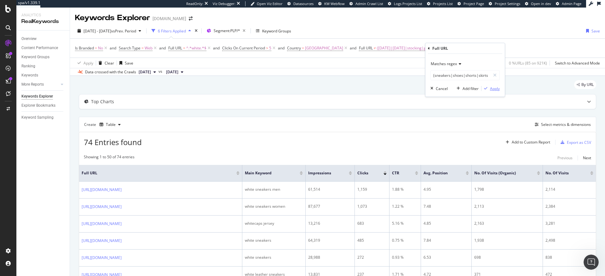
click at [494, 90] on div "Apply" at bounding box center [495, 88] width 10 height 5
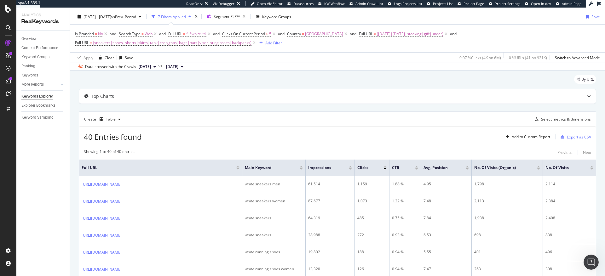
scroll to position [21, 0]
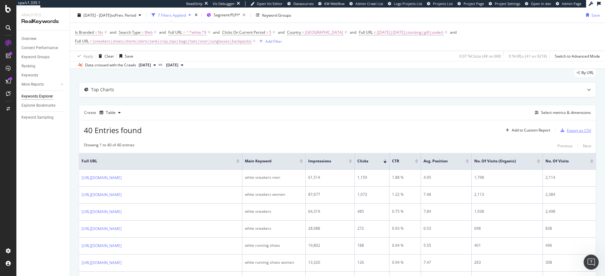
click at [571, 131] on div "Export as CSV" at bounding box center [579, 130] width 24 height 5
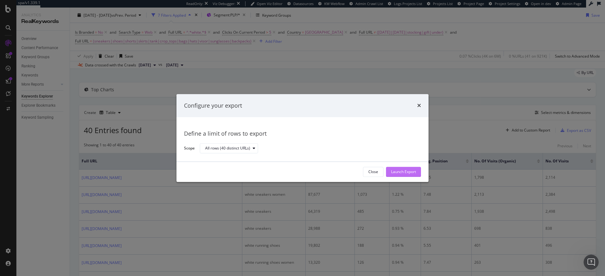
click at [414, 172] on div "Launch Export" at bounding box center [403, 172] width 25 height 5
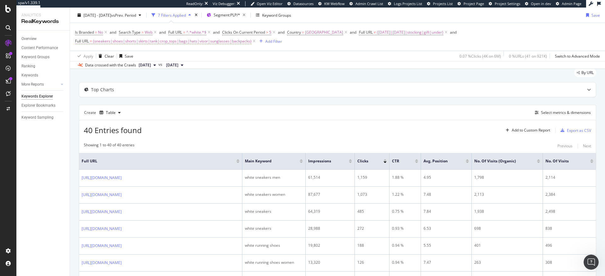
click at [224, 41] on span "(sneakers|shoes|shorts|skirts|tank|crop_tops|bags|hats|visor|sunglasses|backpac…" at bounding box center [172, 41] width 159 height 9
click at [121, 66] on input "(sneakers|shoes|shorts|skirts|tank|crop_tops|bags|hats|visor|sunglasses|backpac…" at bounding box center [111, 67] width 60 height 10
paste input "hiking|trail|rain|snow"
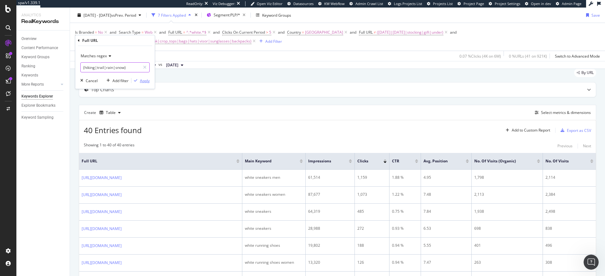
type input "(hiking|trail|rain|snow)"
click at [146, 81] on div "Apply" at bounding box center [145, 80] width 10 height 5
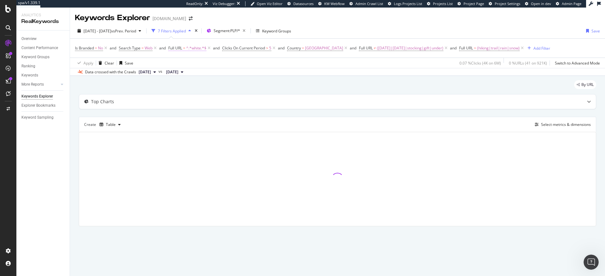
click at [194, 48] on span "^.*white.*$" at bounding box center [196, 48] width 20 height 9
click at [180, 63] on span "Contains" at bounding box center [181, 62] width 15 height 5
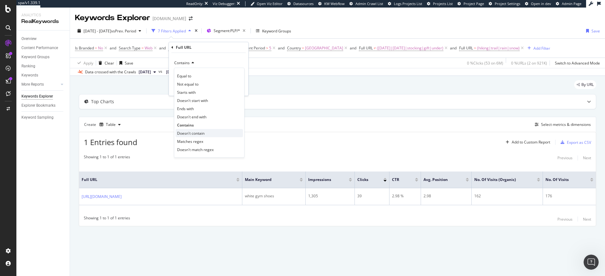
click at [194, 135] on span "Doesn't contain" at bounding box center [190, 133] width 27 height 5
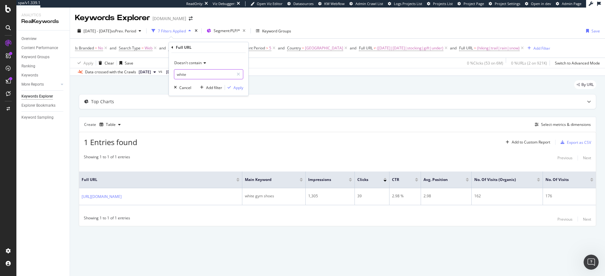
click at [195, 76] on input "white" at bounding box center [204, 74] width 60 height 10
type input "train"
click at [242, 90] on div "Apply" at bounding box center [239, 87] width 10 height 5
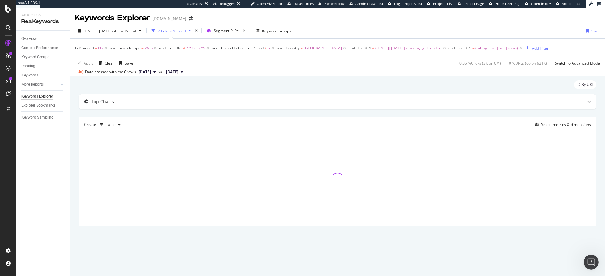
click at [476, 48] on span "(hiking|trail|rain|snow)" at bounding box center [497, 48] width 43 height 9
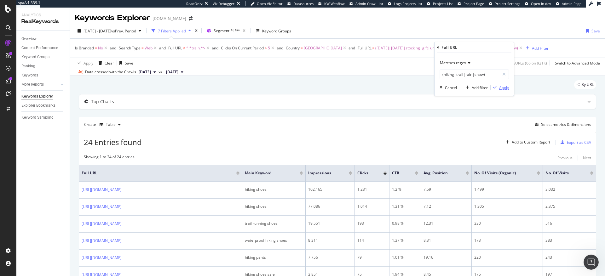
click at [503, 88] on div "Apply" at bounding box center [504, 87] width 10 height 5
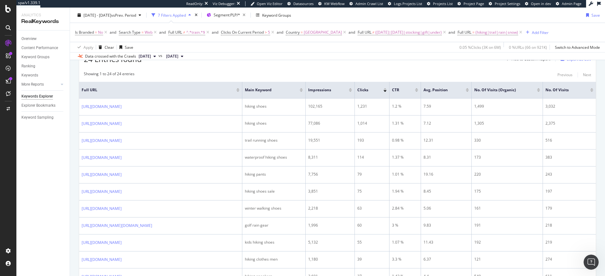
scroll to position [73, 0]
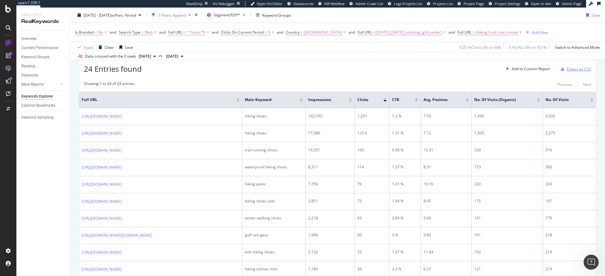
click at [567, 69] on div "Export as CSV" at bounding box center [579, 69] width 24 height 5
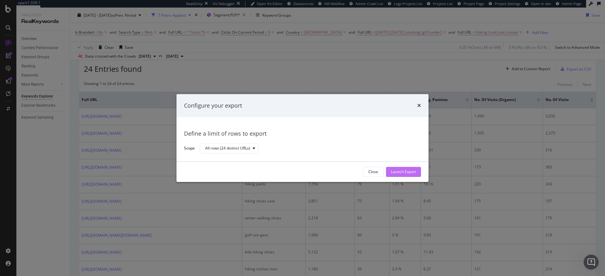
click at [413, 172] on div "Launch Export" at bounding box center [403, 172] width 25 height 5
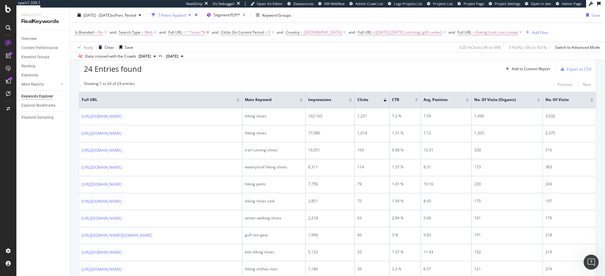
click at [209, 32] on icon at bounding box center [207, 32] width 5 height 6
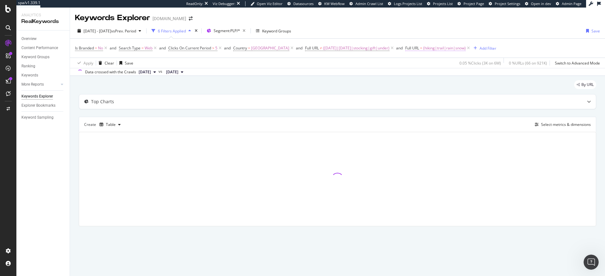
click at [423, 49] on span "(hiking|trail|rain|snow)" at bounding box center [444, 48] width 43 height 9
click at [407, 63] on span "Matches regex" at bounding box center [400, 62] width 26 height 5
click at [404, 63] on span "Matches regex" at bounding box center [400, 62] width 26 height 5
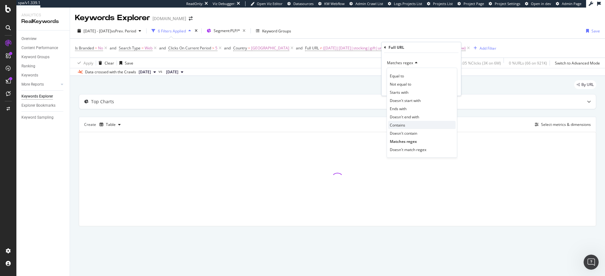
click at [405, 125] on div "Contains" at bounding box center [421, 125] width 67 height 8
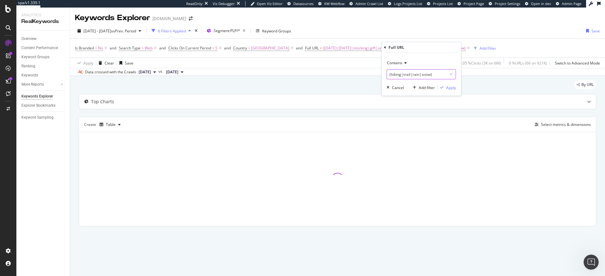
click at [410, 72] on input "(hiking|trail|rain|snow)" at bounding box center [417, 74] width 60 height 10
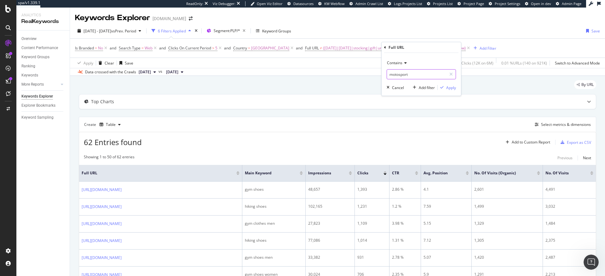
type input "motosport"
click at [454, 89] on div "Apply" at bounding box center [451, 87] width 10 height 5
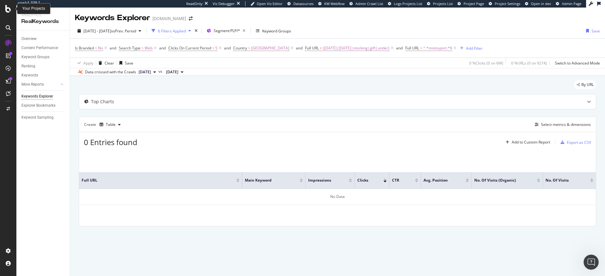
click at [8, 10] on icon at bounding box center [8, 9] width 6 height 8
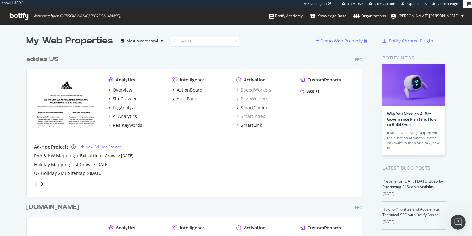
scroll to position [285, 341]
